Goal: Task Accomplishment & Management: Complete application form

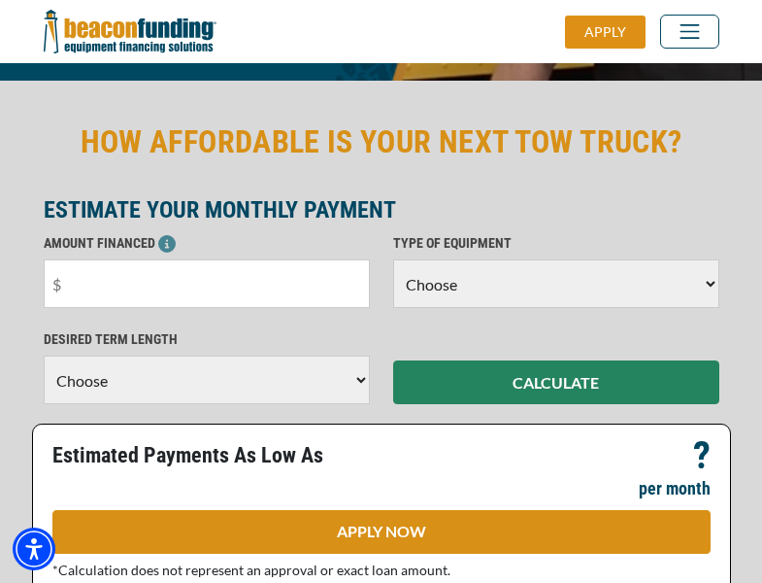
scroll to position [474, 0]
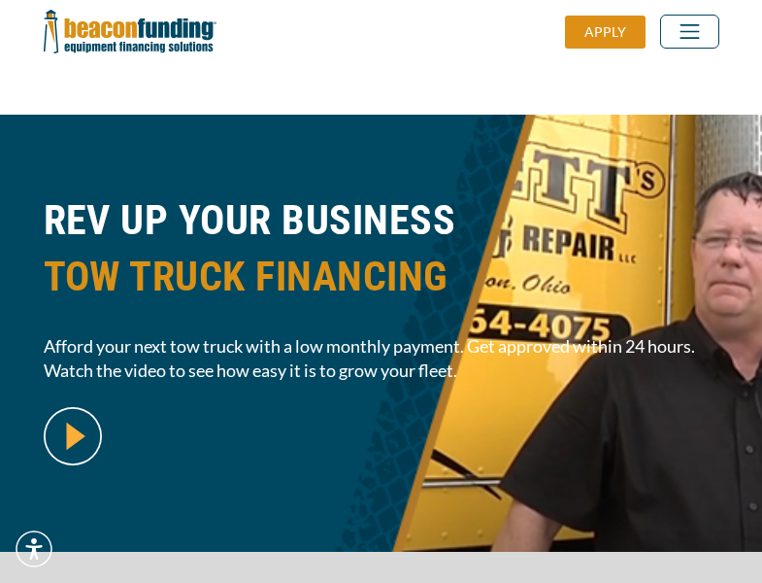
scroll to position [474, 0]
